Goal: Task Accomplishment & Management: Use online tool/utility

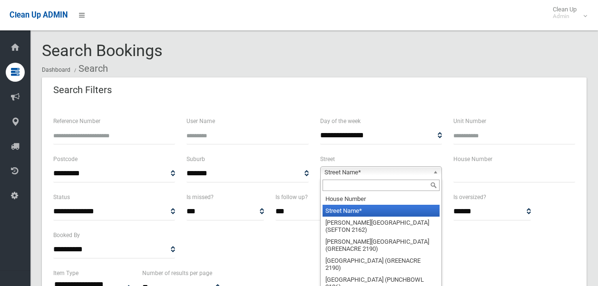
select select
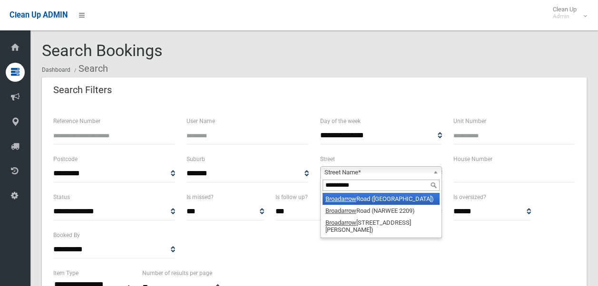
type input "**********"
click at [380, 196] on li "[GEOGRAPHIC_DATA])" at bounding box center [381, 199] width 117 height 12
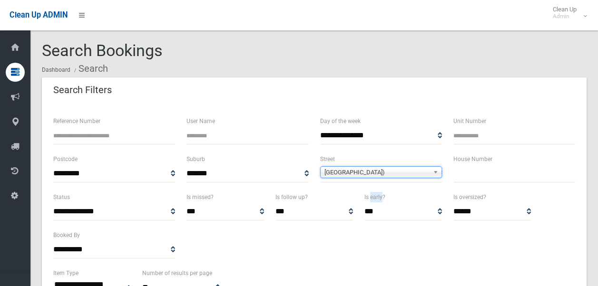
click at [380, 196] on label "Is early?" at bounding box center [375, 197] width 21 height 10
click at [380, 203] on select "*** ***** *********" at bounding box center [404, 212] width 78 height 18
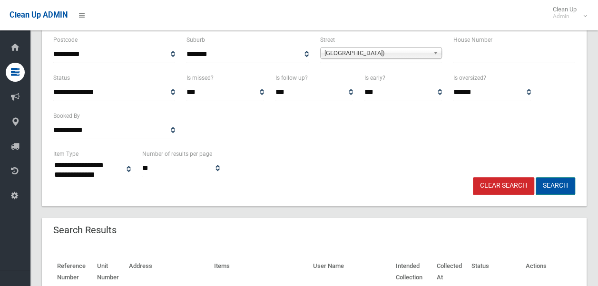
scroll to position [120, 0]
click at [562, 185] on button "Search" at bounding box center [555, 186] width 39 height 18
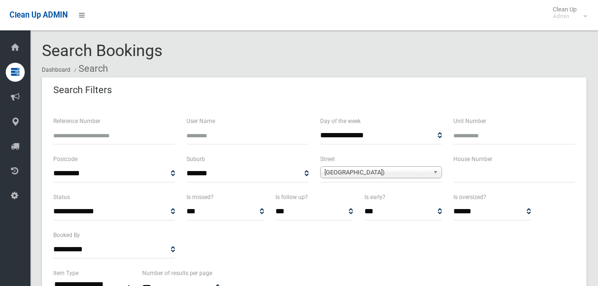
select select
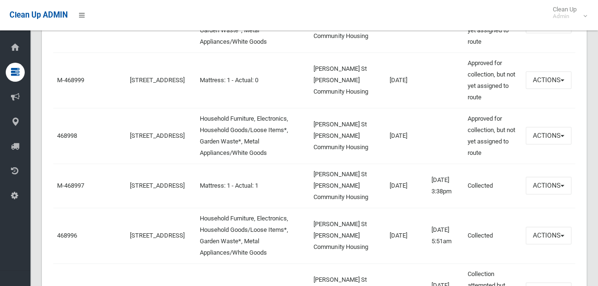
scroll to position [481, 0]
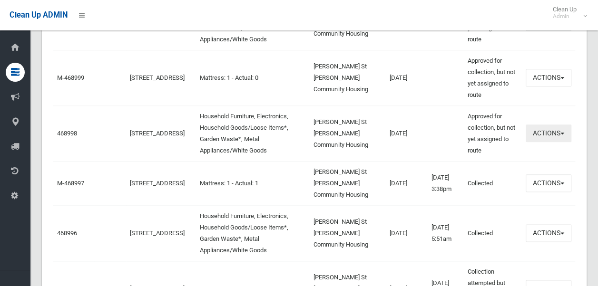
click at [542, 134] on button "Actions" at bounding box center [549, 134] width 46 height 18
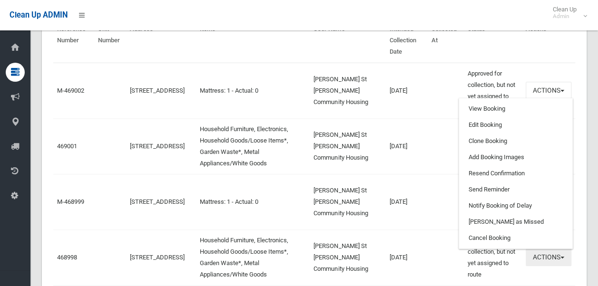
scroll to position [357, 0]
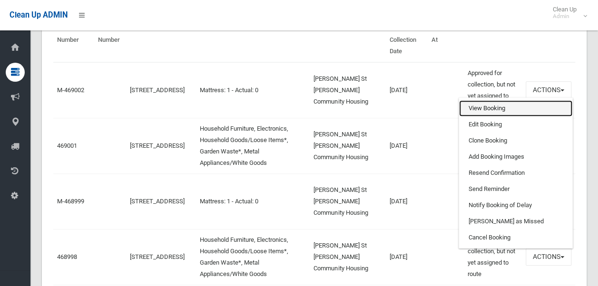
click at [496, 108] on link "View Booking" at bounding box center [515, 108] width 113 height 16
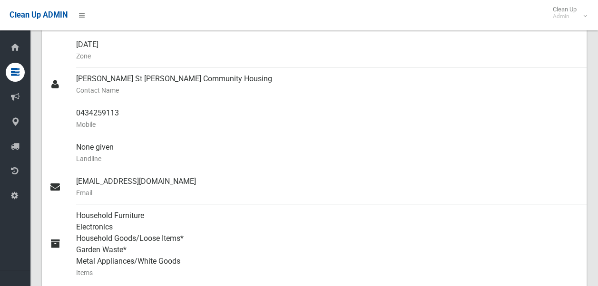
scroll to position [261, 0]
